Goal: Task Accomplishment & Management: Use online tool/utility

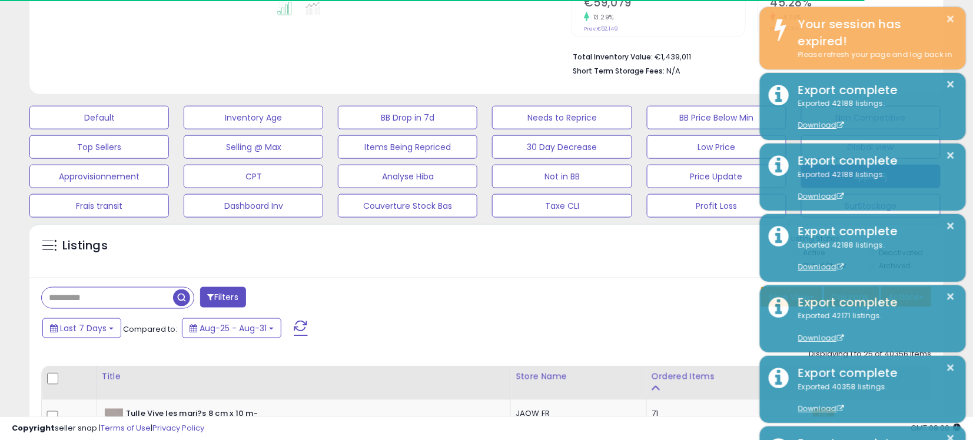
scroll to position [241, 530]
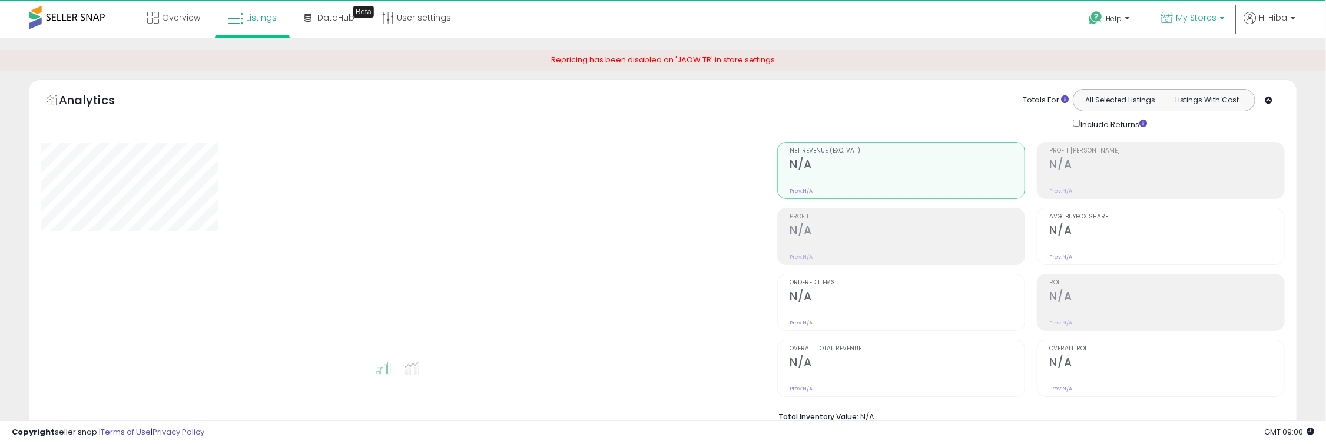
click at [1199, 24] on p "My Stores" at bounding box center [1192, 19] width 64 height 15
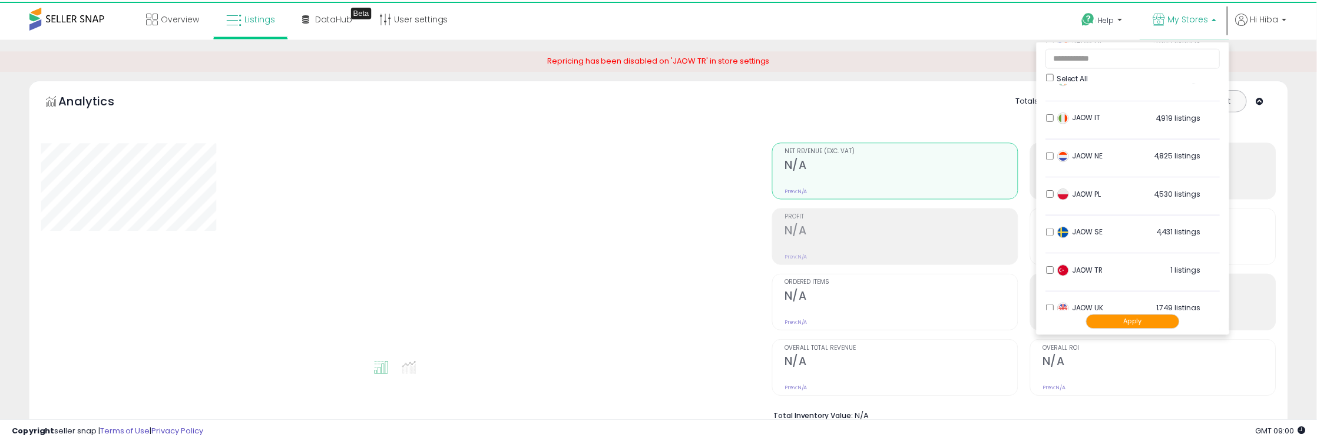
scroll to position [195, 0]
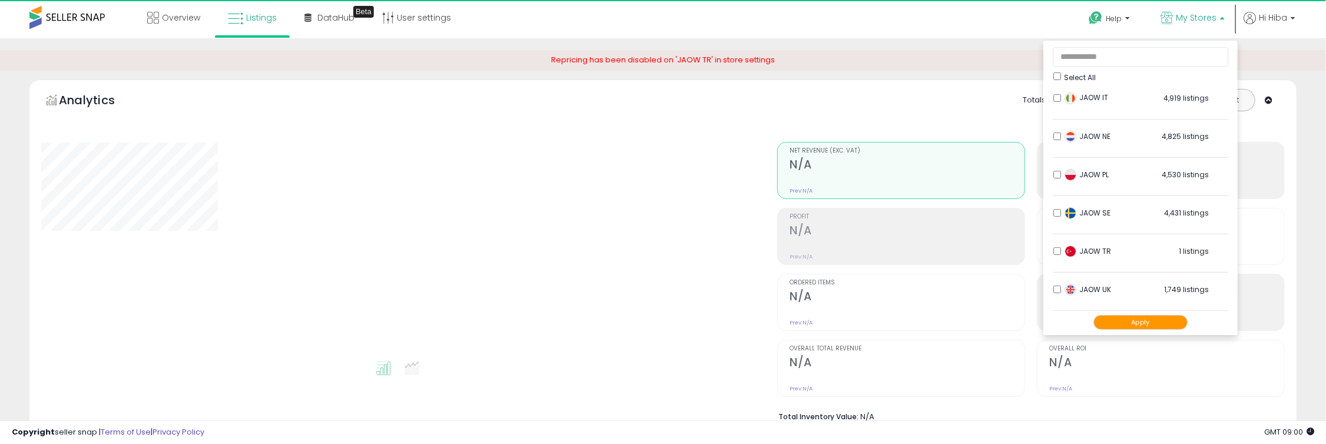
click at [1302, 108] on div "Analytics Totals For All Selected Listings Listings With Cost Include Returns" at bounding box center [663, 269] width 1285 height 381
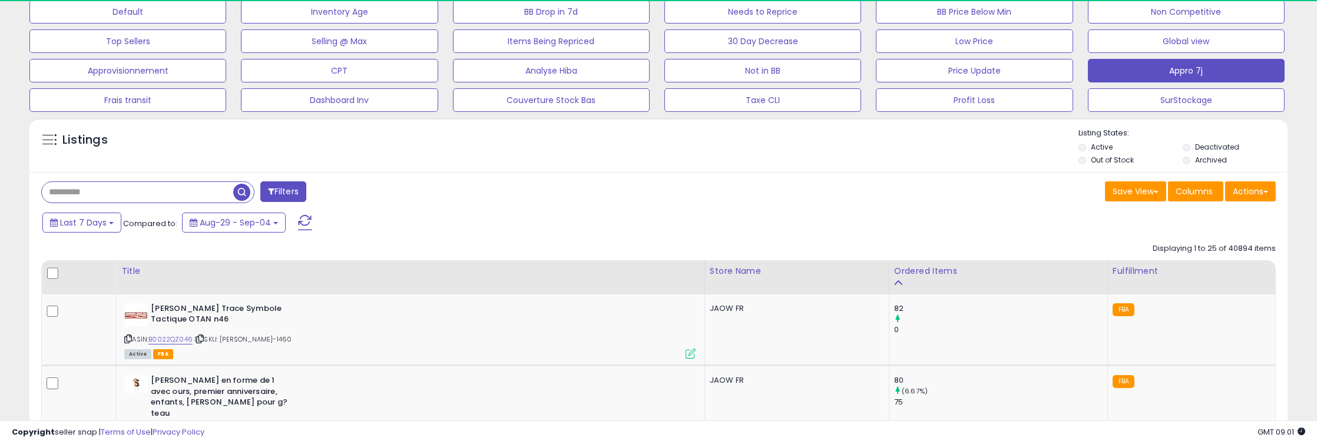
scroll to position [458, 0]
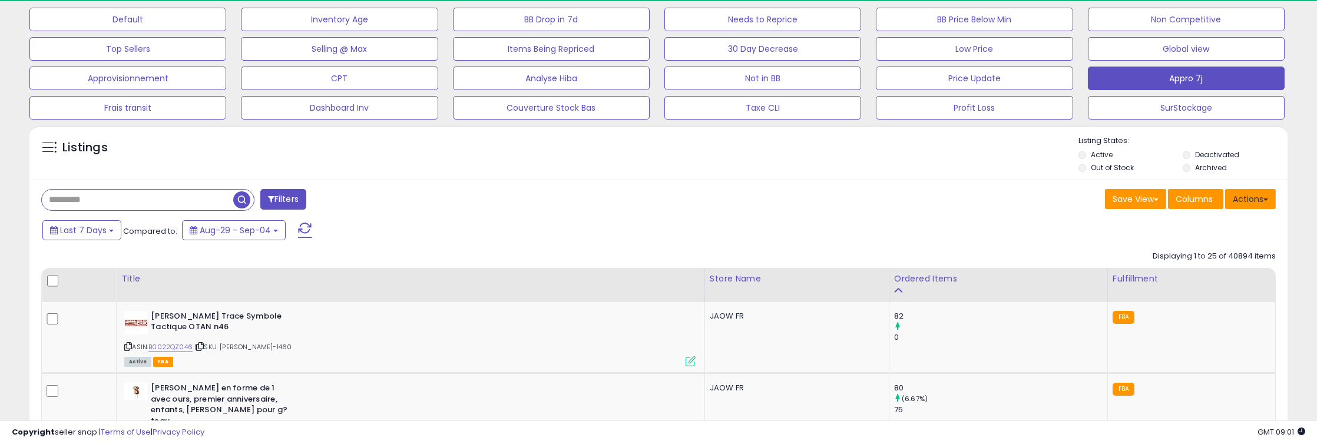
click at [1251, 205] on button "Actions" at bounding box center [1250, 199] width 51 height 20
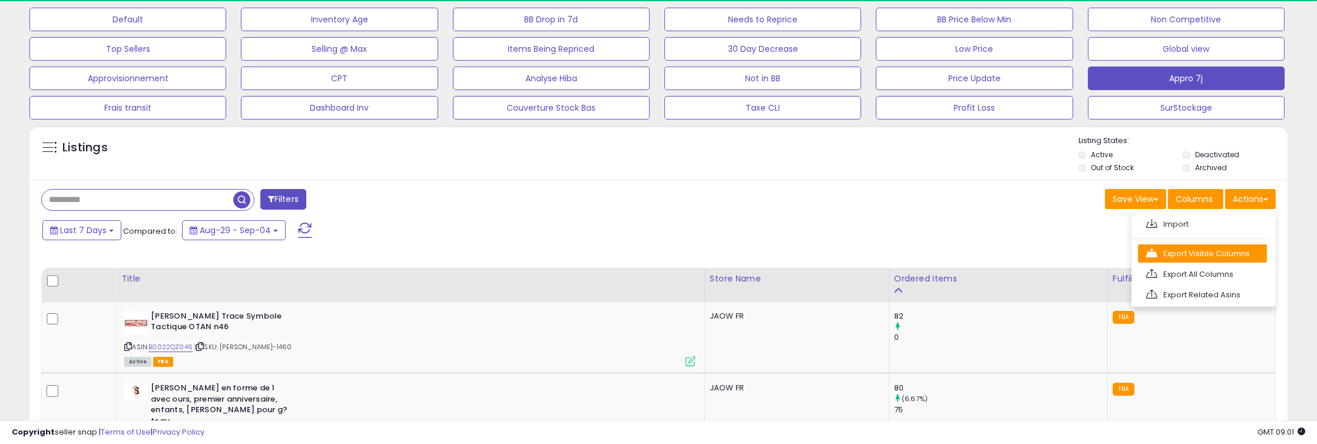
click at [1233, 248] on link "Export Visible Columns" at bounding box center [1202, 253] width 129 height 18
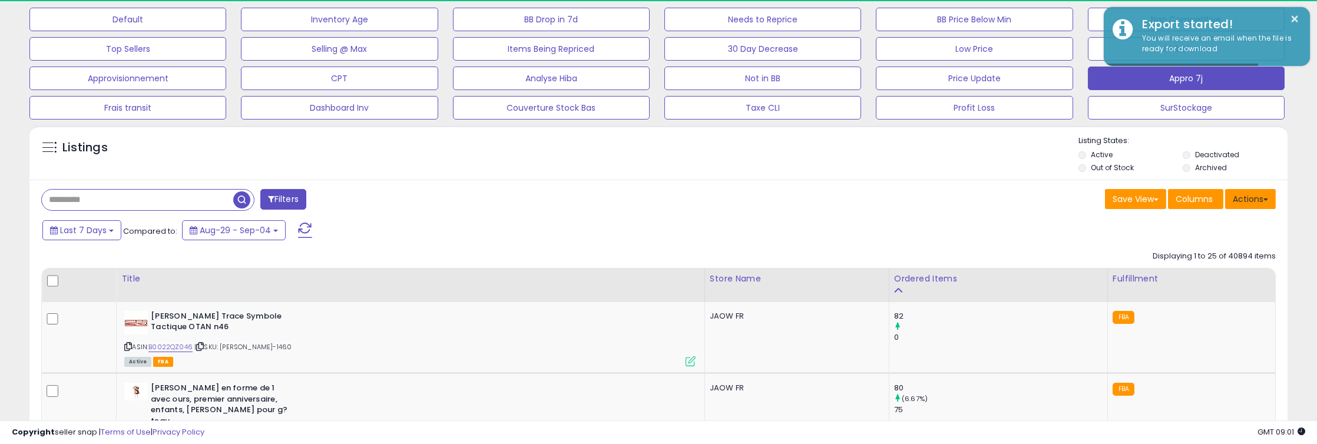
click at [1249, 194] on button "Actions" at bounding box center [1250, 199] width 51 height 20
click at [1233, 271] on link "Export All Columns" at bounding box center [1202, 274] width 129 height 18
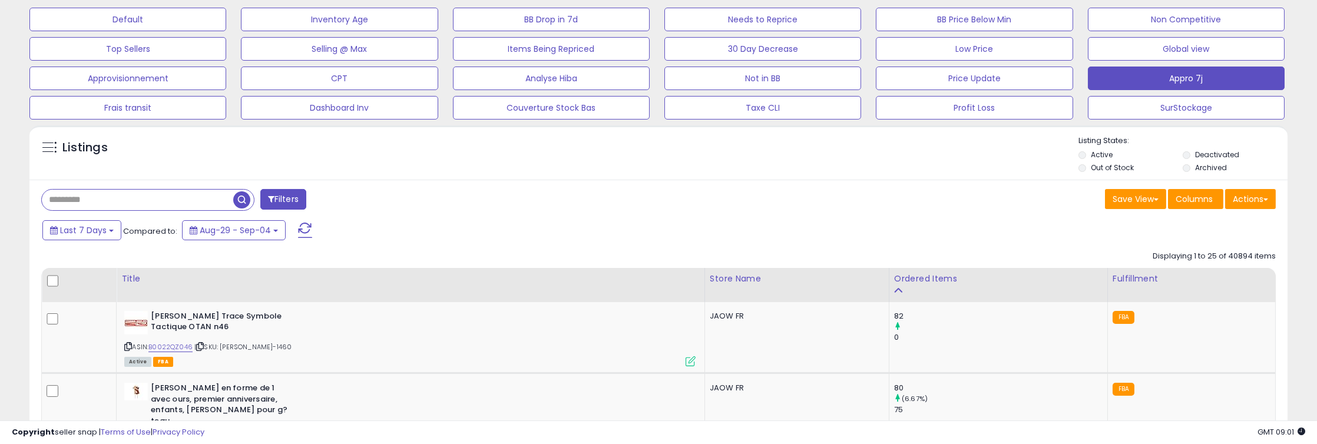
scroll to position [241, 730]
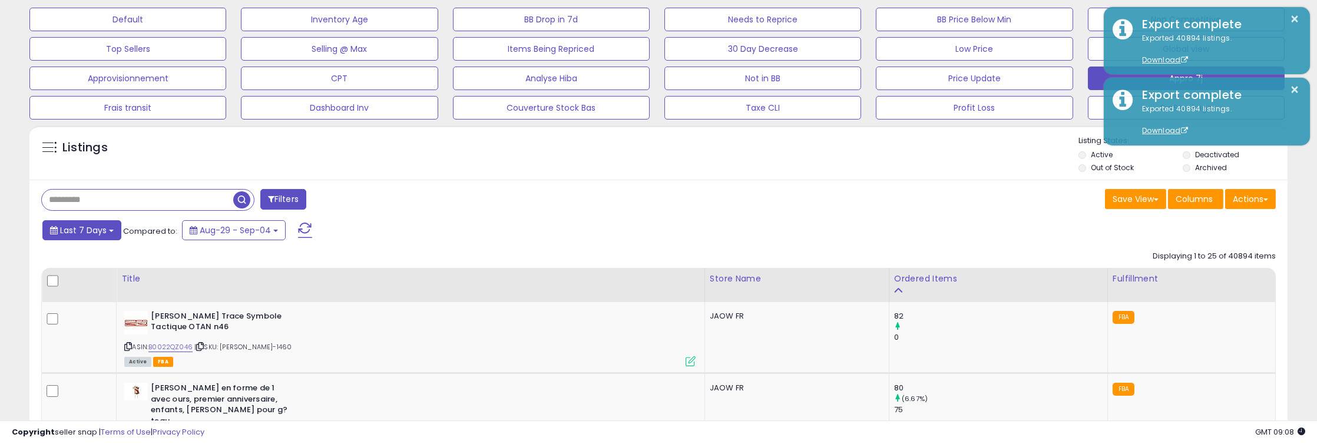
click at [72, 223] on button "Last 7 Days" at bounding box center [81, 230] width 79 height 20
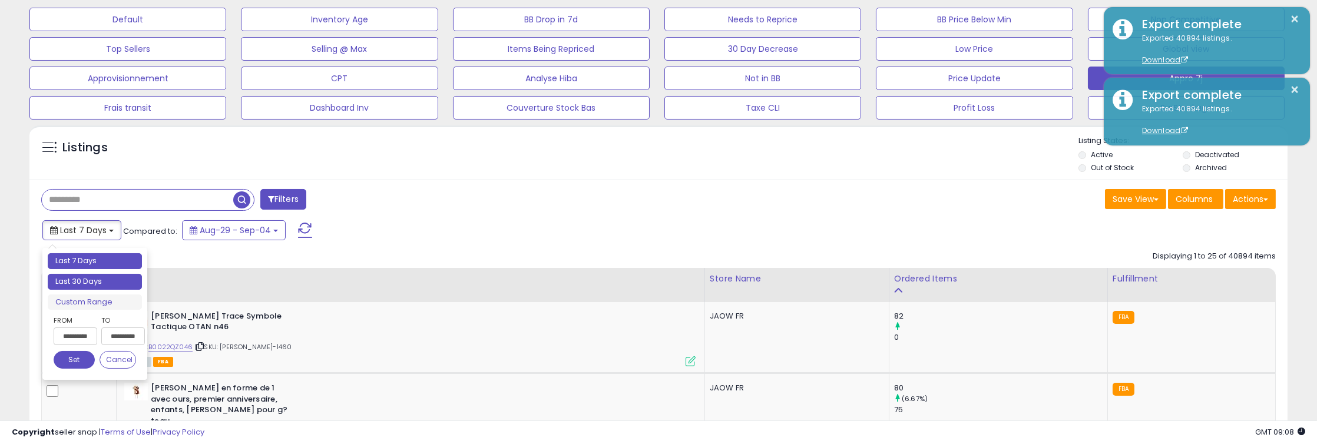
type input "**********"
click at [87, 277] on li "Last 30 Days" at bounding box center [95, 282] width 94 height 16
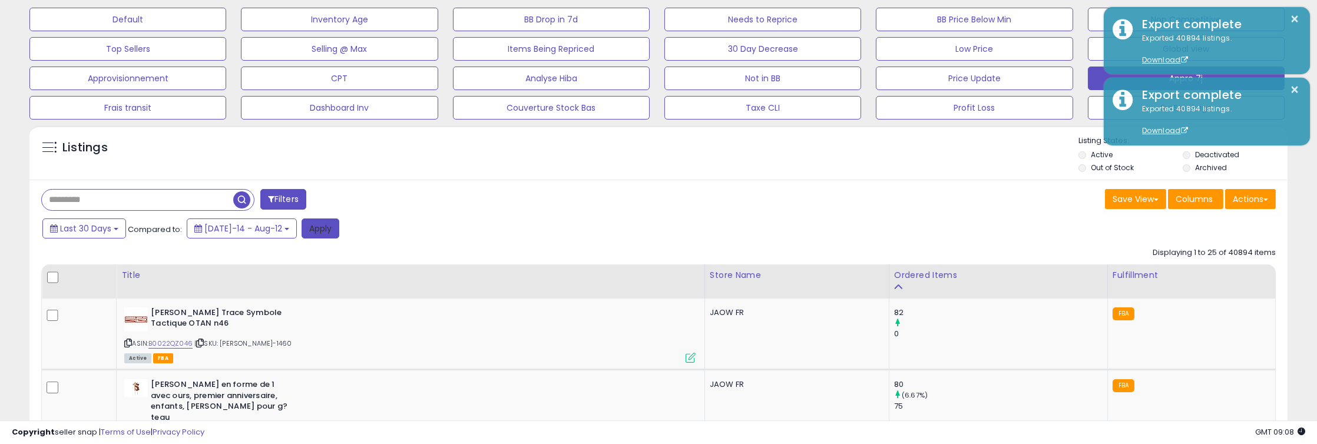
click at [301, 223] on button "Apply" at bounding box center [320, 228] width 38 height 20
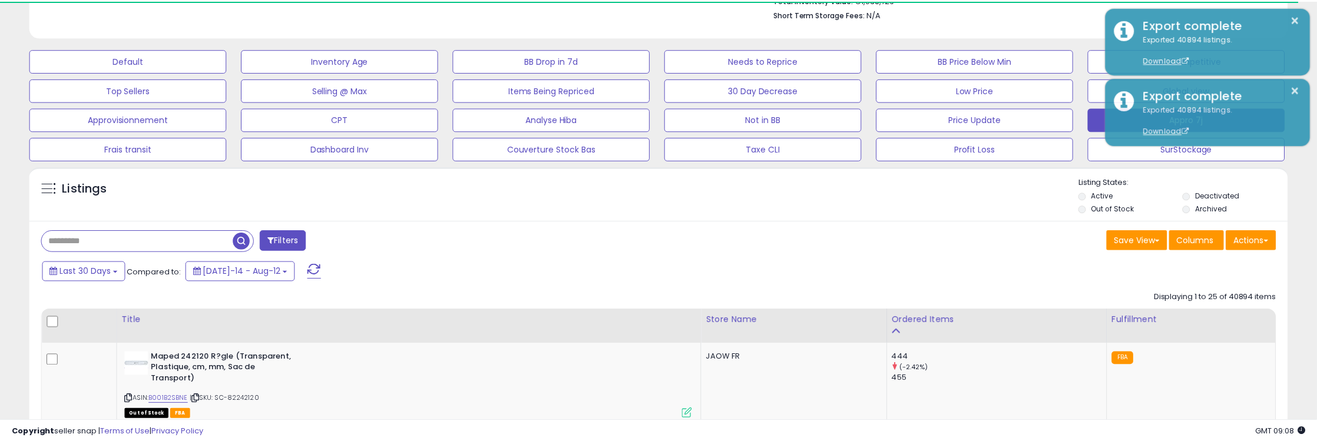
scroll to position [588539, 588051]
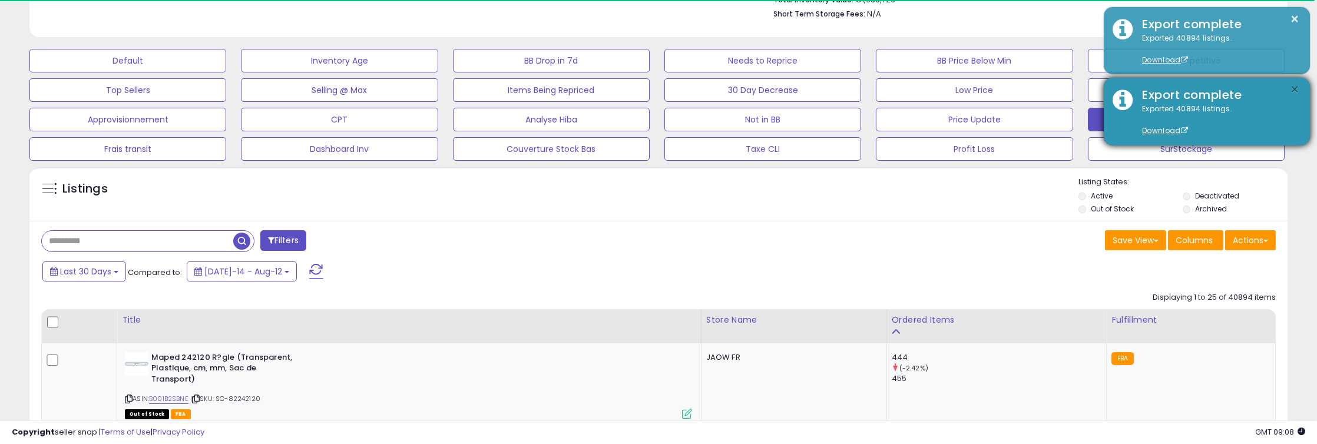
click at [1296, 89] on button "×" at bounding box center [1294, 89] width 9 height 15
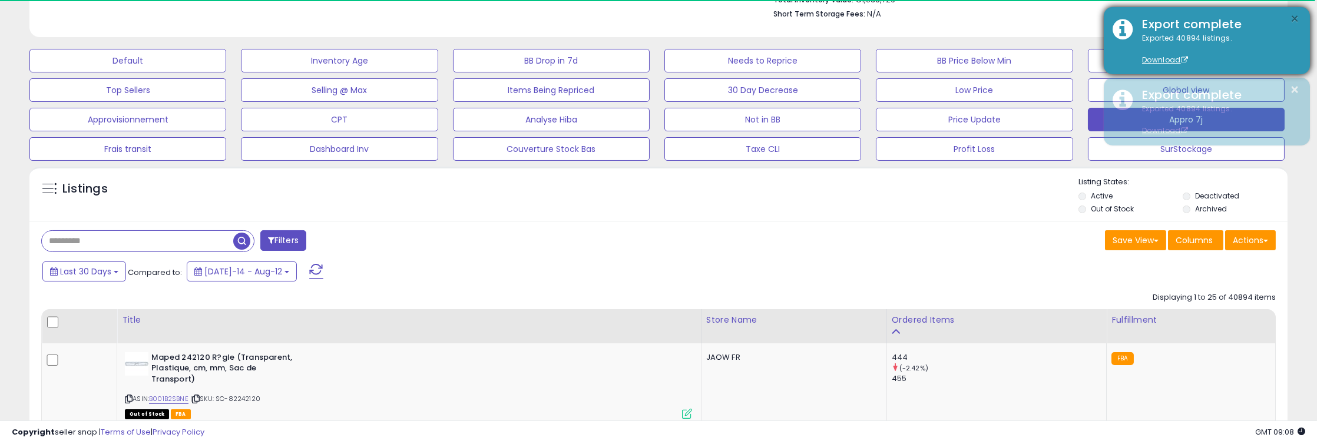
click at [1295, 19] on button "×" at bounding box center [1294, 19] width 9 height 15
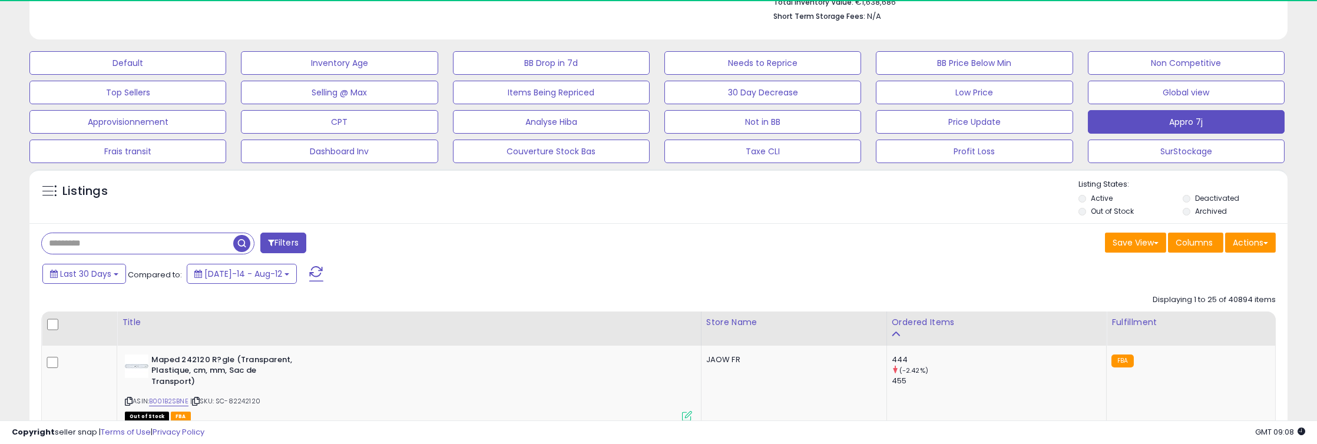
scroll to position [417, 0]
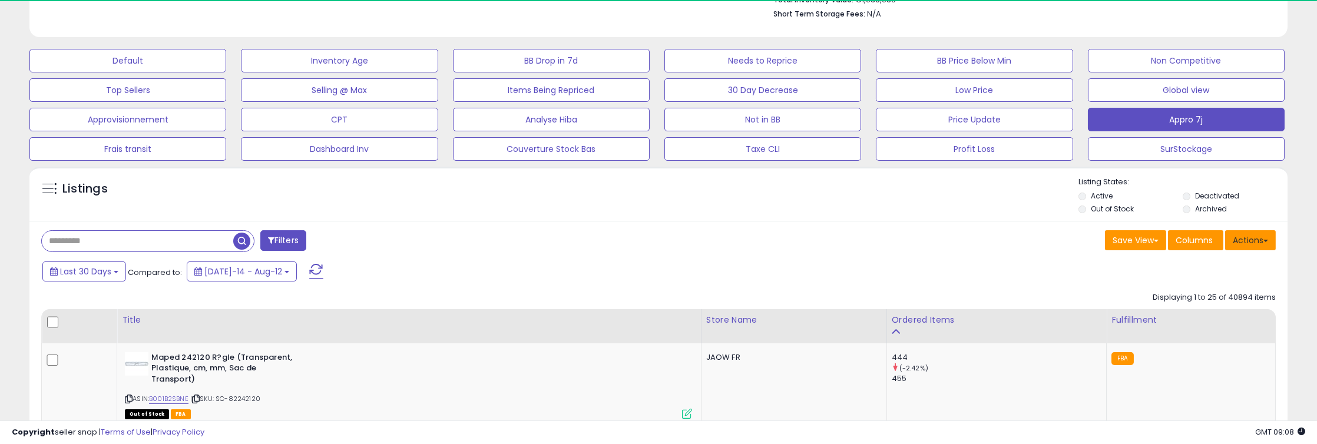
click at [1241, 238] on button "Actions" at bounding box center [1250, 240] width 51 height 20
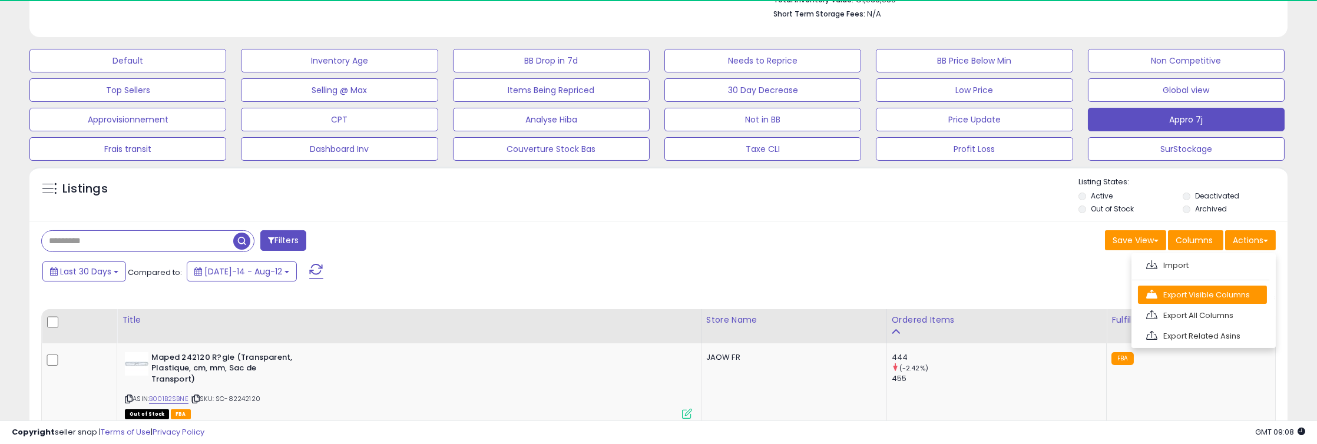
click at [1247, 289] on link "Export Visible Columns" at bounding box center [1202, 295] width 129 height 18
